Goal: Information Seeking & Learning: Learn about a topic

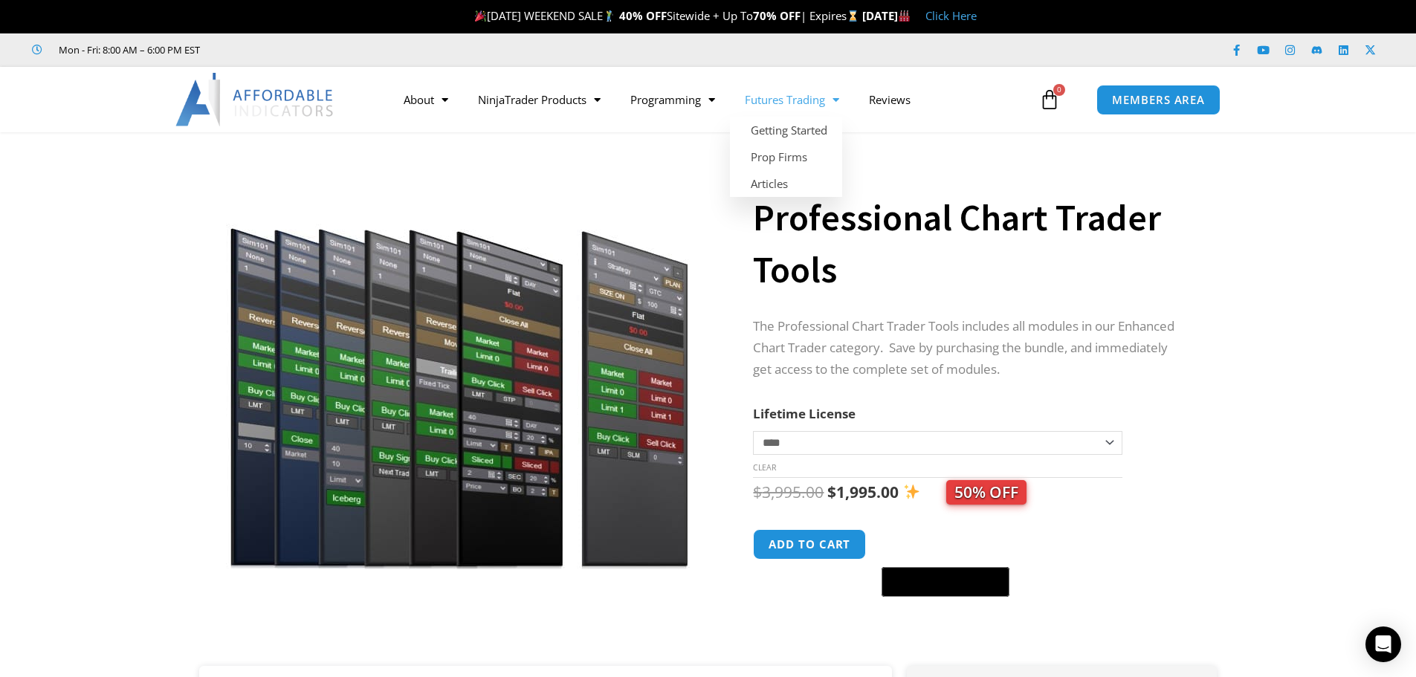
click at [810, 91] on link "Futures Trading" at bounding box center [792, 100] width 124 height 34
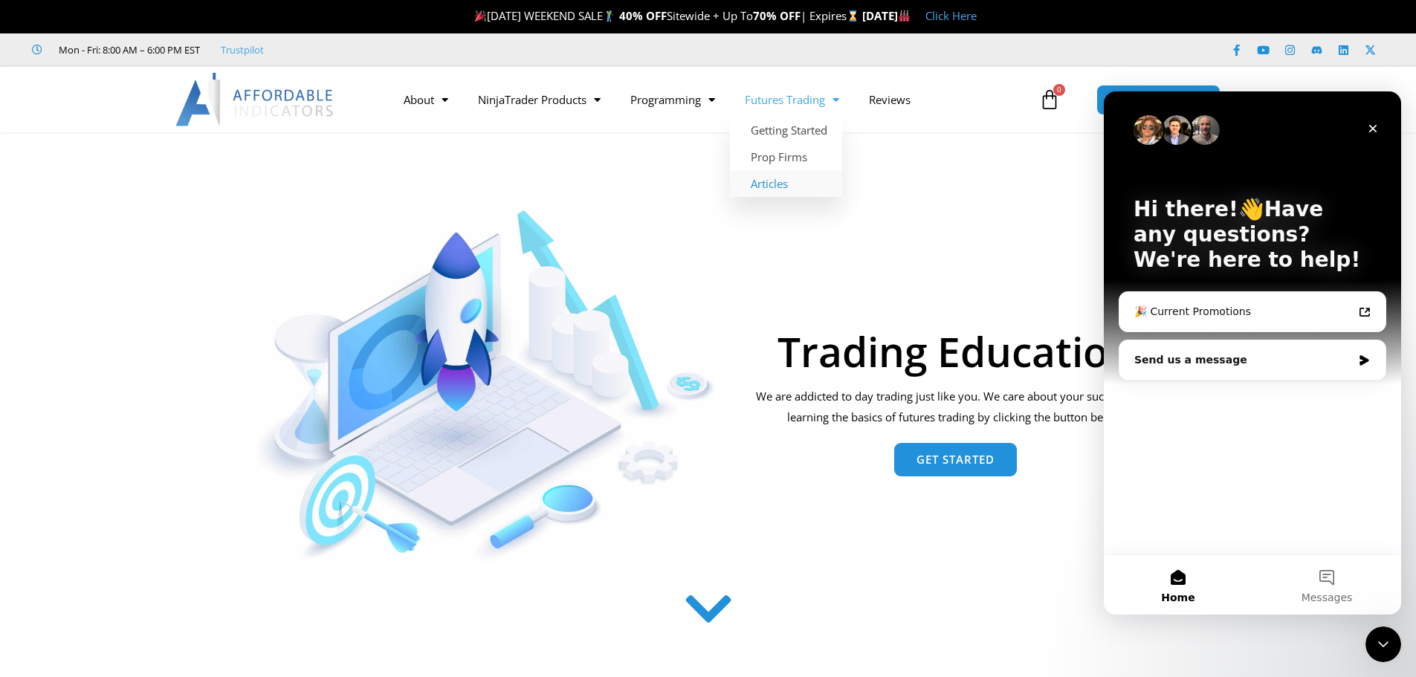
click at [760, 183] on link "Articles" at bounding box center [786, 183] width 112 height 27
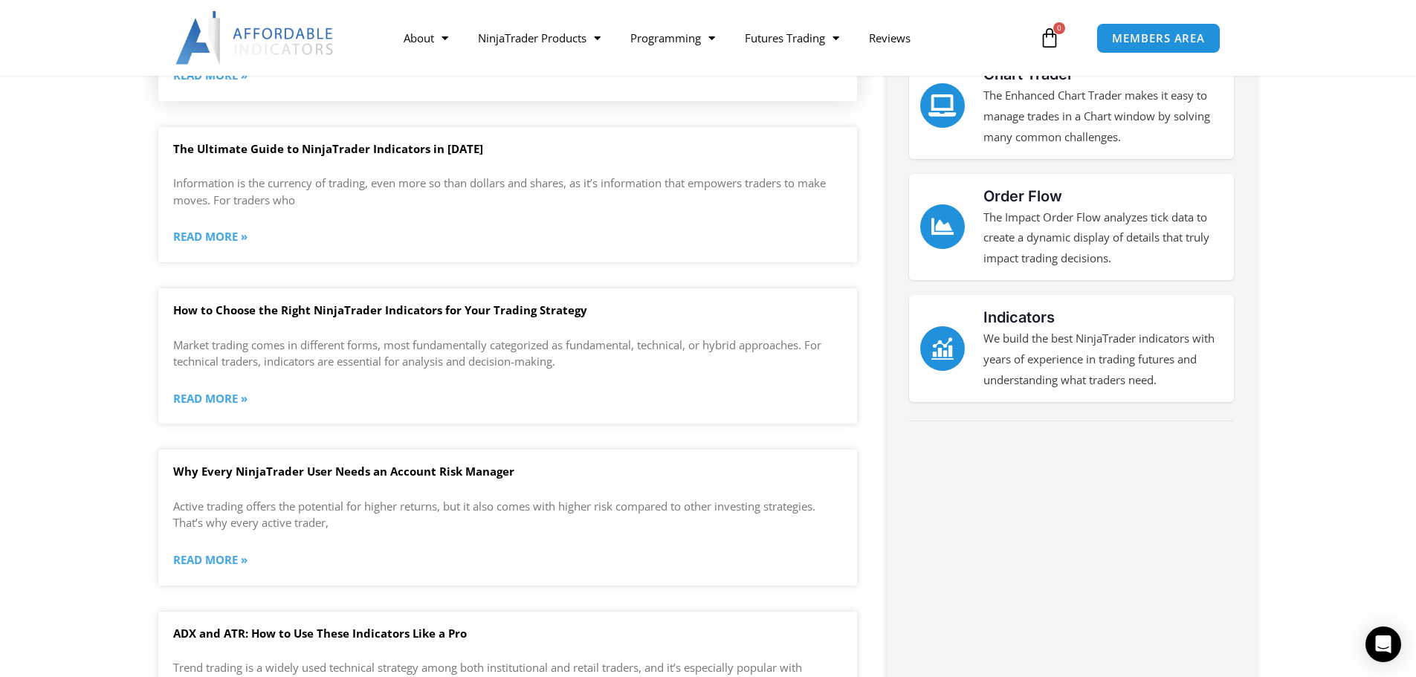
scroll to position [400, 0]
click at [216, 396] on link "Read More »" at bounding box center [210, 398] width 74 height 21
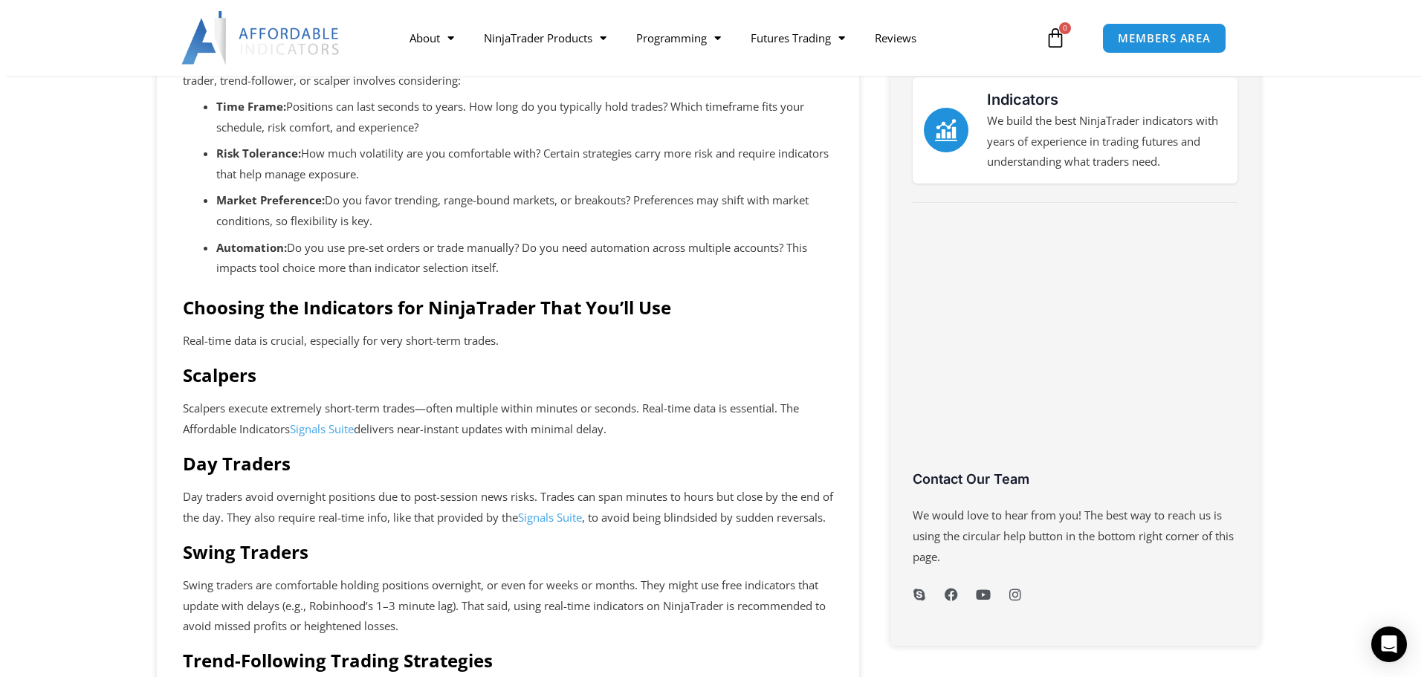
scroll to position [367, 0]
